Goal: Task Accomplishment & Management: Use online tool/utility

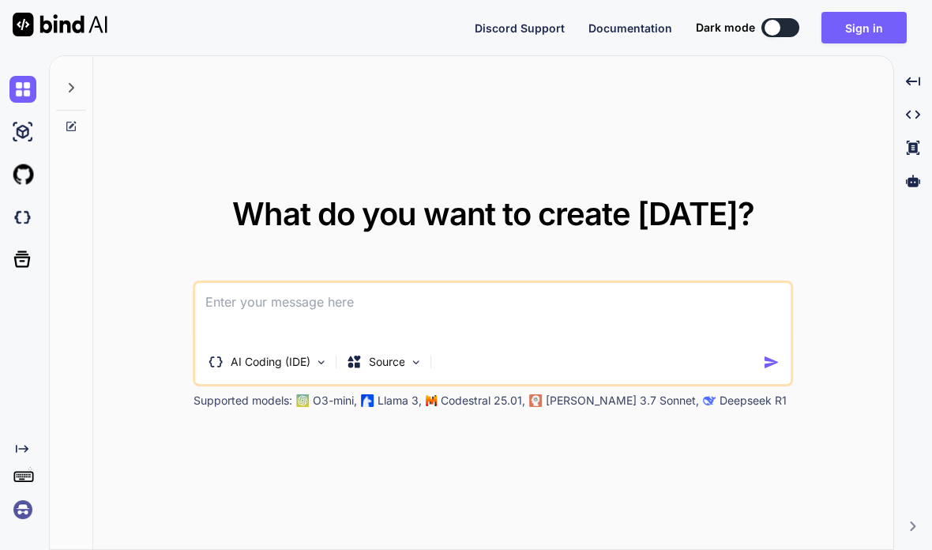
click at [860, 28] on button "Sign in" at bounding box center [864, 28] width 85 height 32
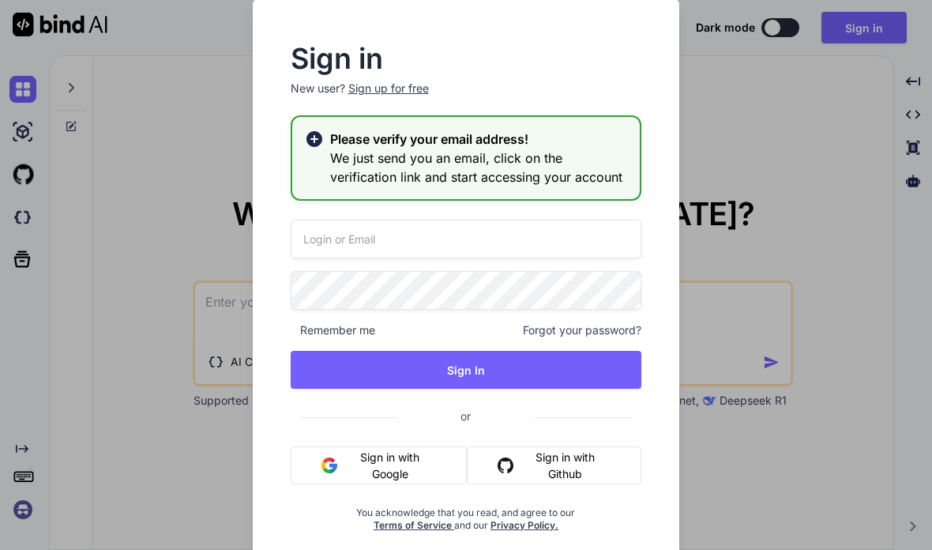
click at [387, 456] on button "Sign in with Google" at bounding box center [379, 465] width 177 height 38
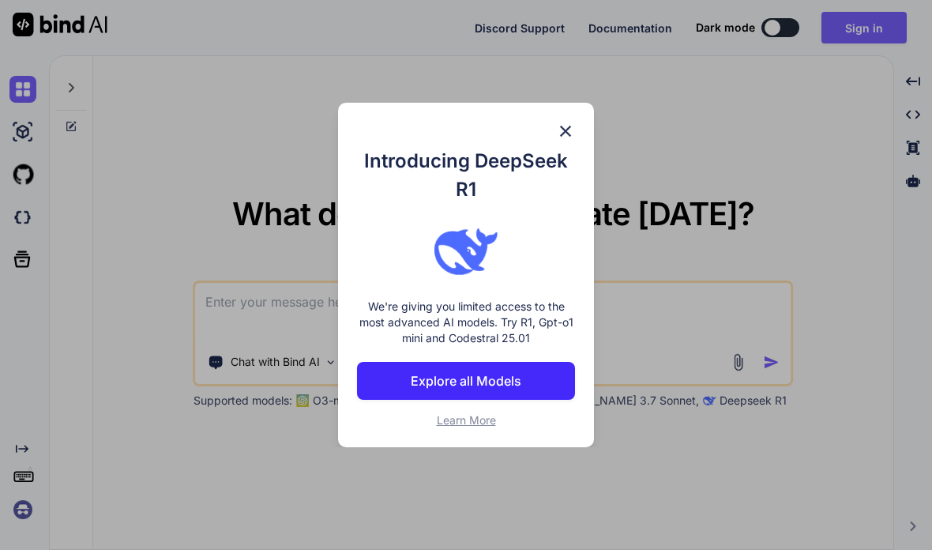
click at [564, 118] on div "Introducing DeepSeek R1 We're giving you limited access to the most advanced AI…" at bounding box center [466, 275] width 257 height 344
click at [571, 122] on img at bounding box center [565, 131] width 19 height 19
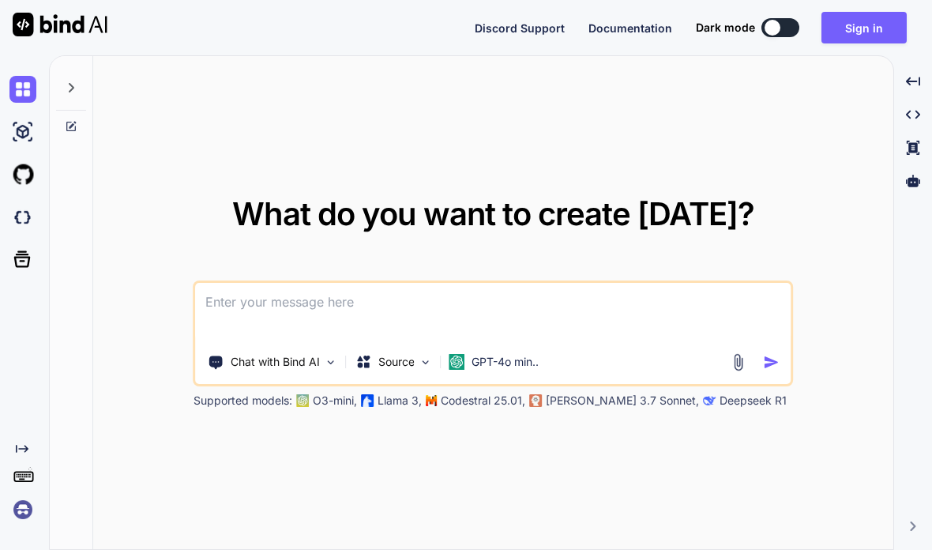
click at [801, 172] on div "What do you want to create [DATE]? Chat with Bind AI Source GPT-4o min.. Suppor…" at bounding box center [493, 303] width 800 height 495
click at [863, 29] on button "Sign in" at bounding box center [864, 28] width 85 height 32
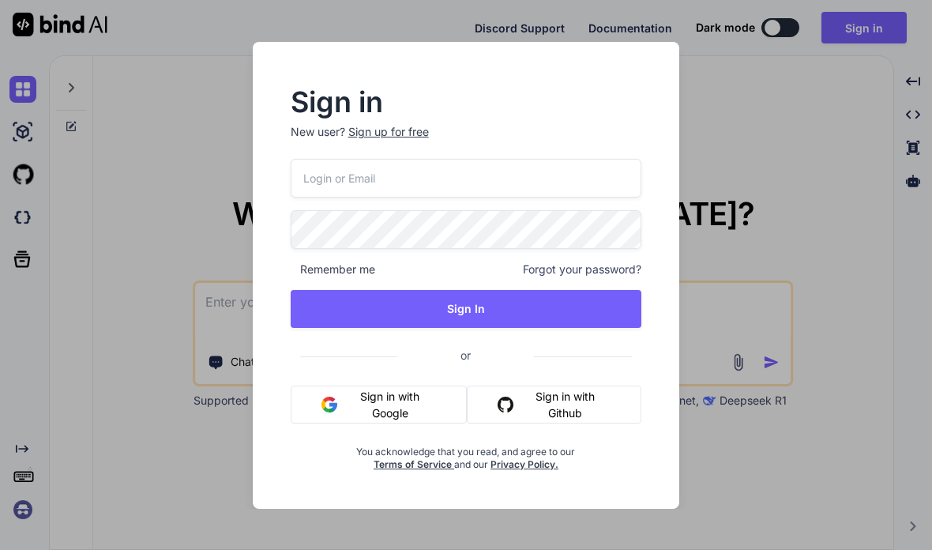
click at [369, 401] on button "Sign in with Google" at bounding box center [379, 405] width 177 height 38
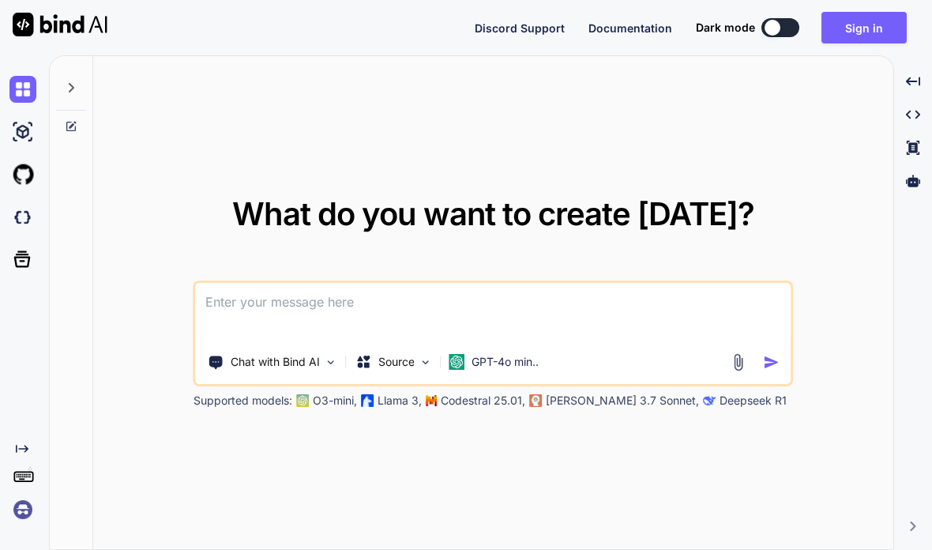
scroll to position [27, 0]
click at [32, 118] on img at bounding box center [22, 131] width 27 height 27
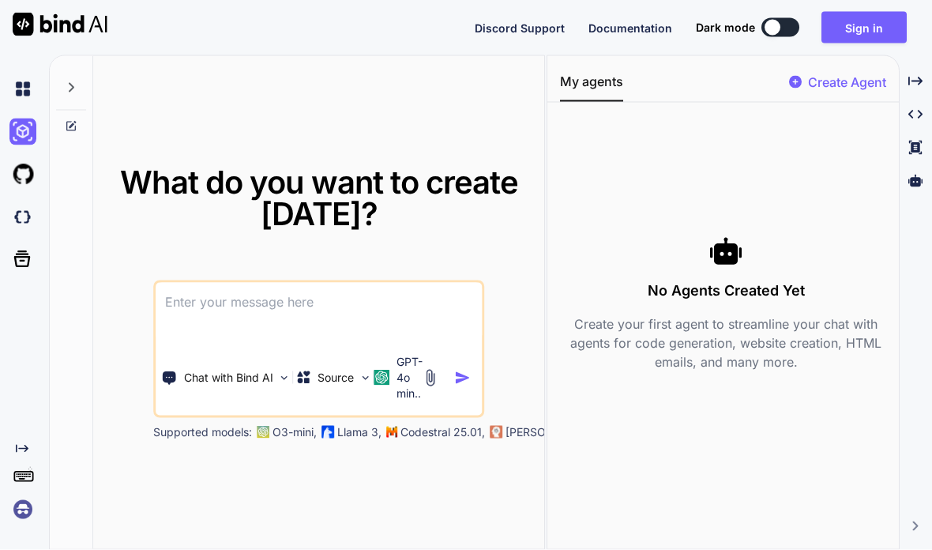
scroll to position [28, 0]
click at [31, 161] on img at bounding box center [22, 174] width 27 height 27
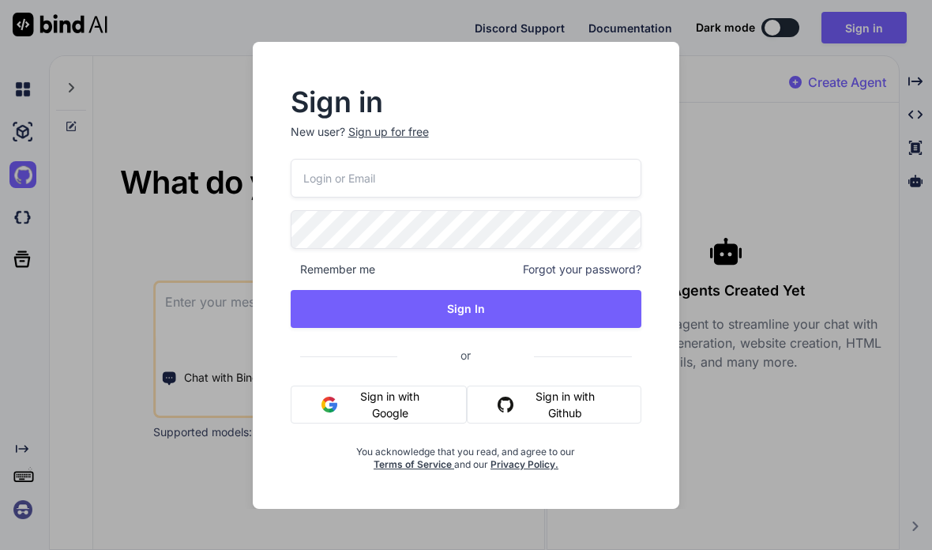
click at [32, 187] on div "Sign in New user? Sign up for free Remember me Forgot your password? Sign In or…" at bounding box center [466, 275] width 932 height 550
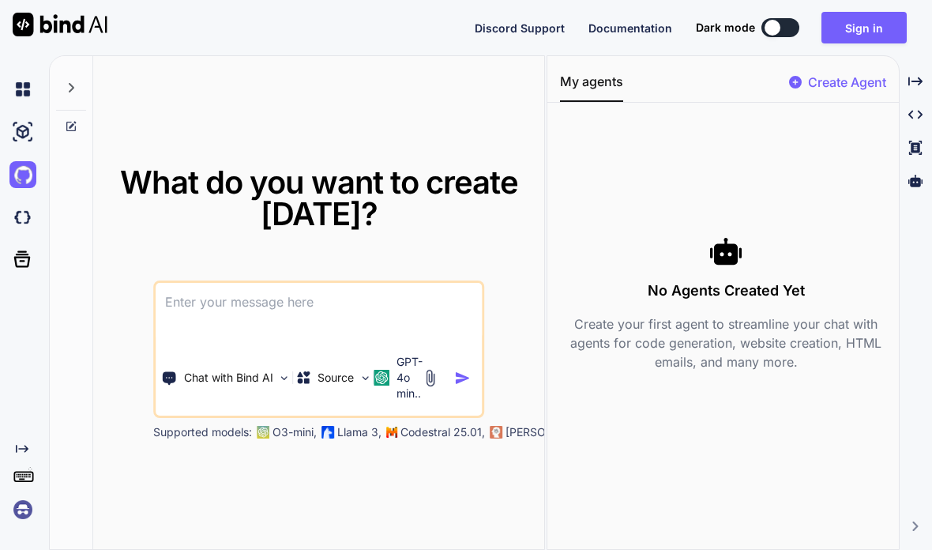
click at [24, 251] on icon at bounding box center [22, 259] width 17 height 17
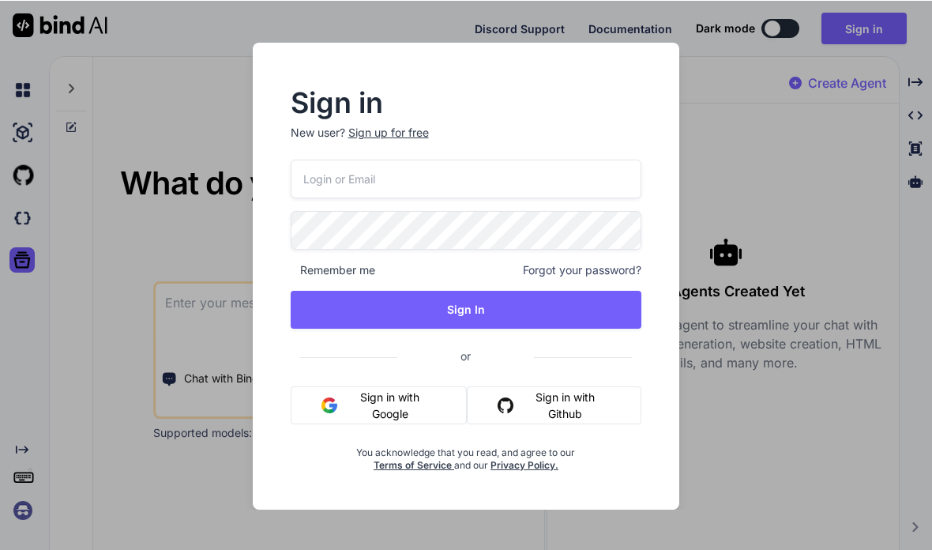
click at [32, 69] on div "Sign in New user? Sign up for free Remember me Forgot your password? Sign In or…" at bounding box center [466, 275] width 932 height 550
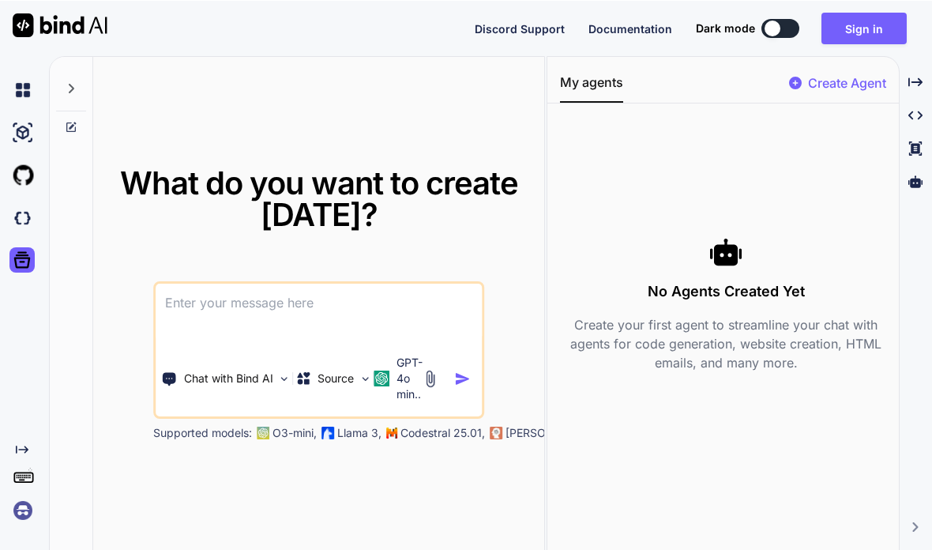
scroll to position [26, 0]
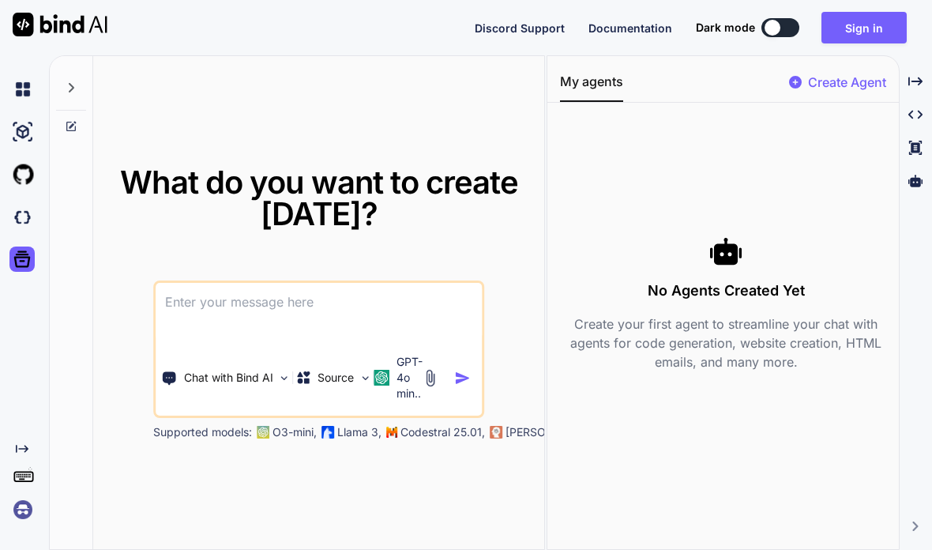
click at [176, 318] on textarea at bounding box center [319, 312] width 326 height 58
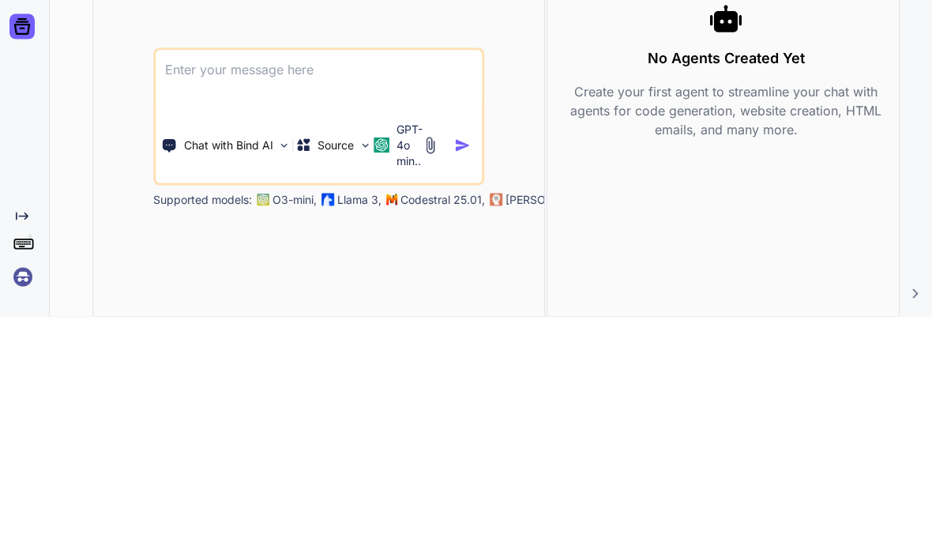
scroll to position [63, 0]
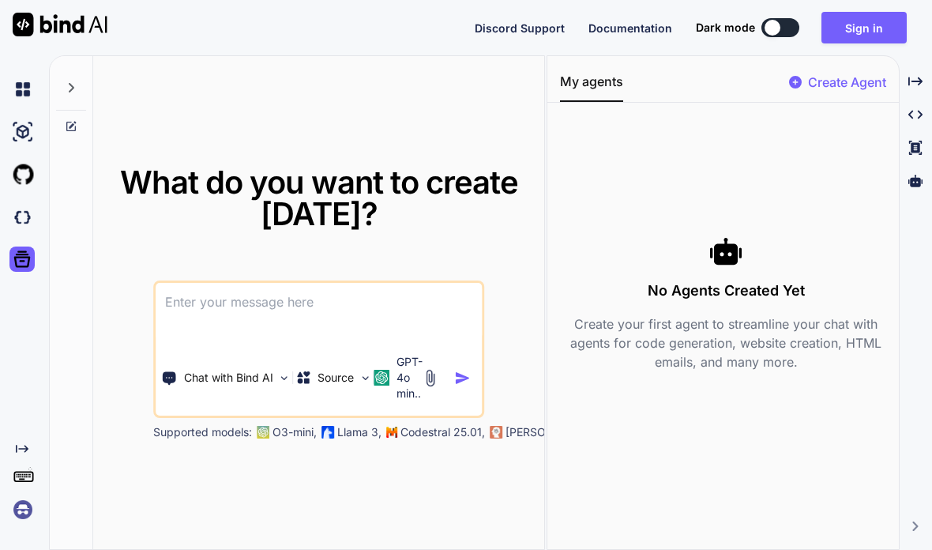
click at [407, 354] on p "GPT-4o min.." at bounding box center [410, 377] width 26 height 47
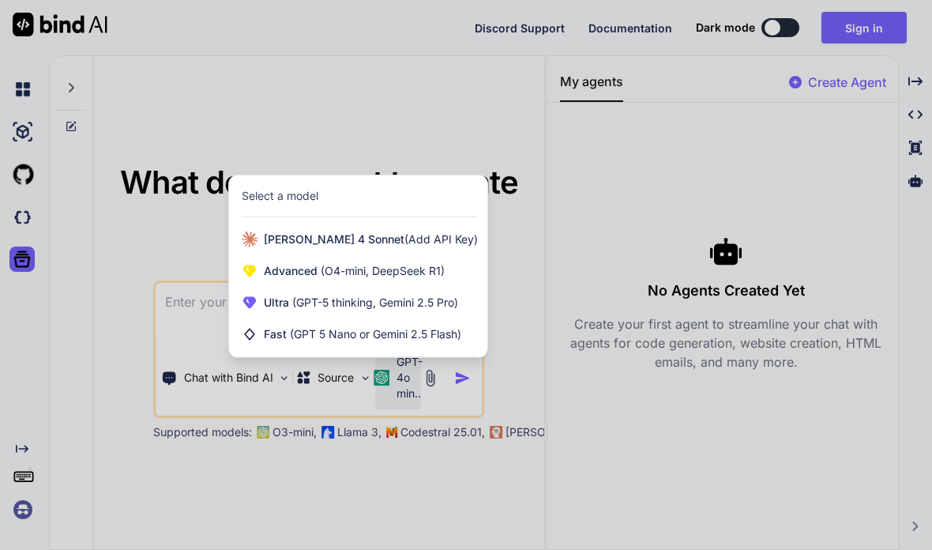
click at [283, 295] on span "Ultra (GPT-5 thinking, Gemini 2.5 Pro)" at bounding box center [361, 303] width 194 height 16
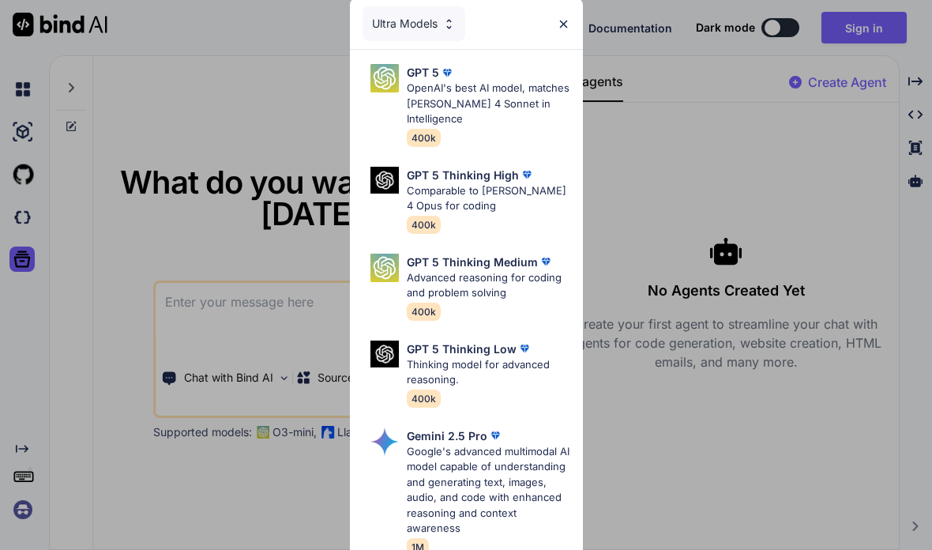
scroll to position [0, 0]
click at [492, 190] on p "Comparable to [PERSON_NAME] 4 Opus for coding" at bounding box center [489, 198] width 164 height 31
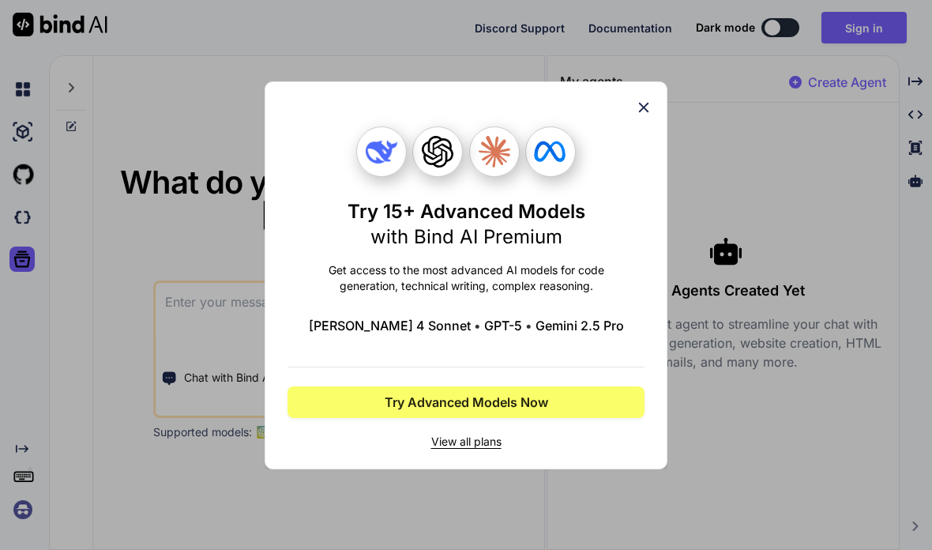
click at [592, 416] on button "Try Advanced Models Now" at bounding box center [466, 402] width 357 height 32
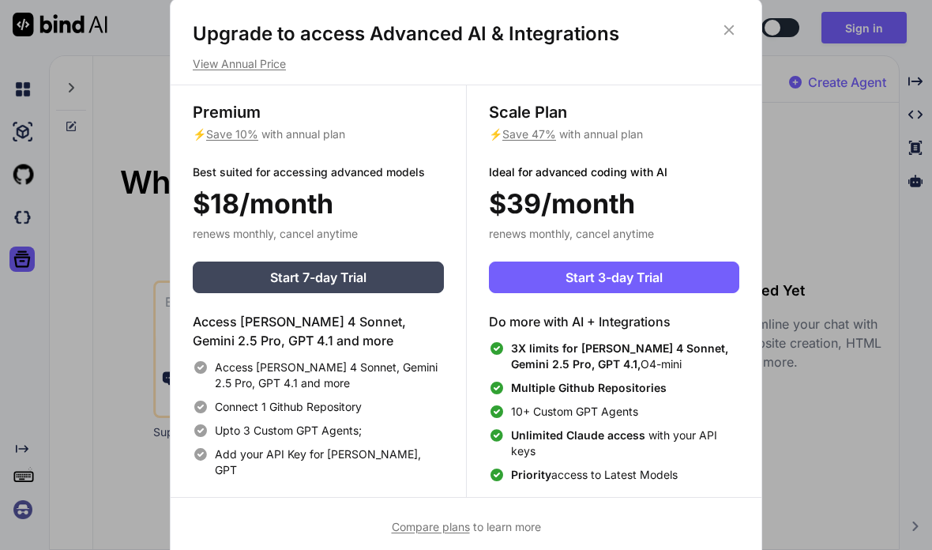
click at [725, 28] on icon at bounding box center [728, 29] width 17 height 17
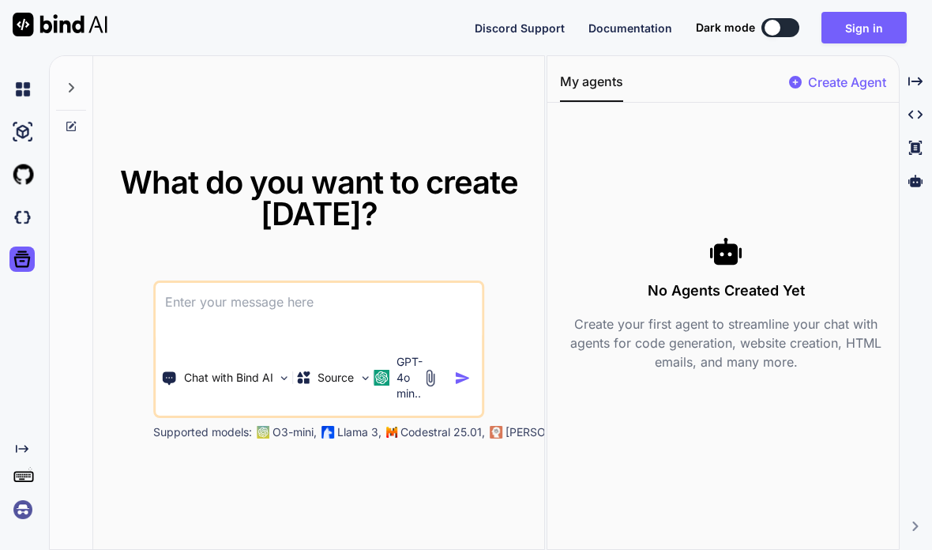
click at [200, 297] on textarea at bounding box center [319, 312] width 326 height 58
